Goal: Find specific page/section: Find specific page/section

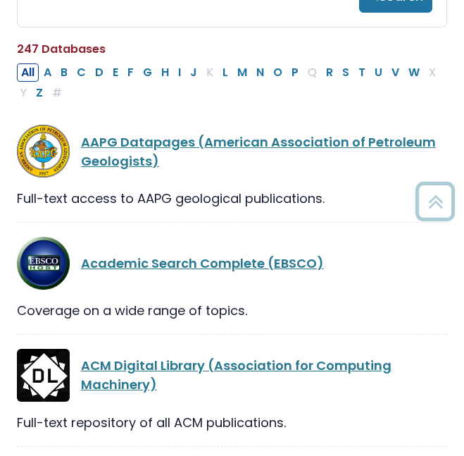
scroll to position [203, 0]
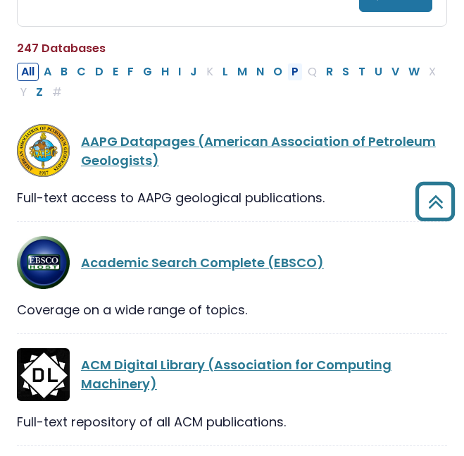
click at [292, 80] on button "P" at bounding box center [294, 72] width 15 height 18
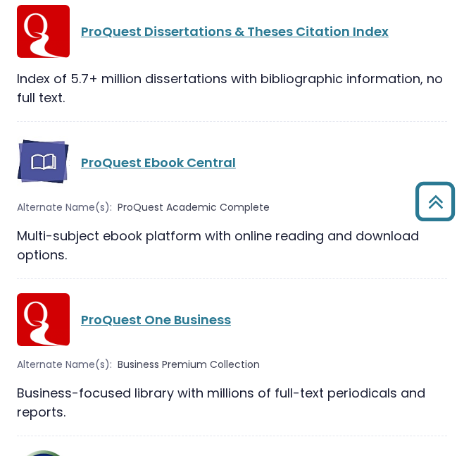
scroll to position [2103, 0]
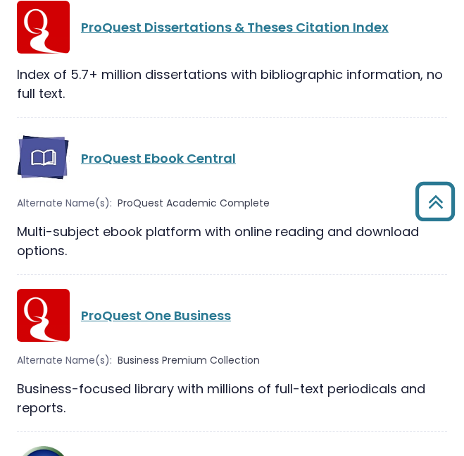
click at [201, 149] on link "ProQuest Ebook Central" at bounding box center [158, 158] width 155 height 18
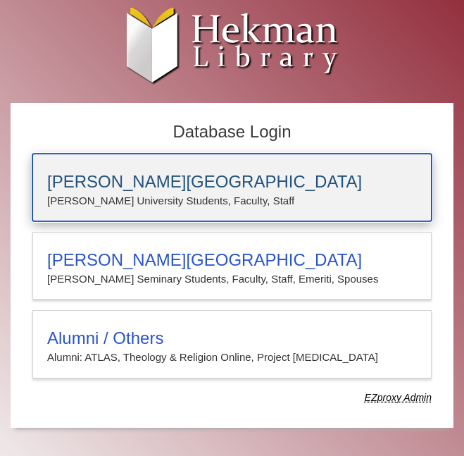
click at [73, 166] on div "Calvin University Calvin University Students, Faculty, Staff" at bounding box center [231, 188] width 399 height 68
